Goal: Navigation & Orientation: Find specific page/section

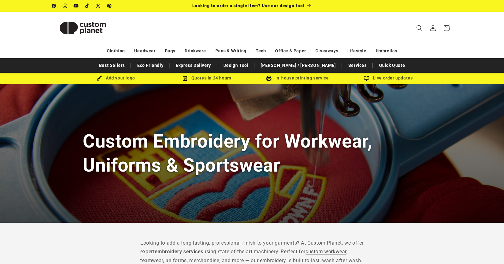
click at [316, 112] on div "Custom Embroidery for Workwear, Uniforms & Sportswear" at bounding box center [252, 153] width 504 height 139
click at [157, 25] on header "Search My Account / Order Progress Cart Clothing Clothing T-shirts" at bounding box center [252, 28] width 431 height 32
click at [120, 106] on div "Custom Embroidery for Workwear, Uniforms & Sportswear" at bounding box center [252, 153] width 504 height 139
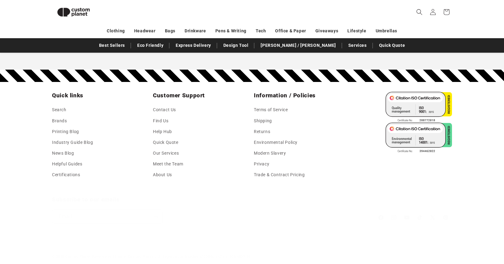
scroll to position [691, 0]
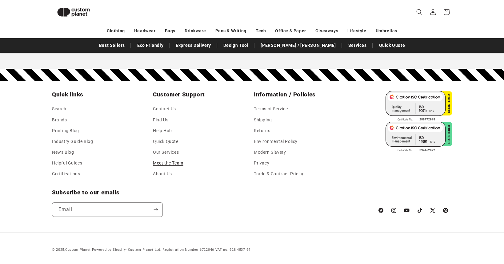
click at [177, 164] on link "Meet the Team" at bounding box center [168, 163] width 30 height 11
